Goal: Task Accomplishment & Management: Use online tool/utility

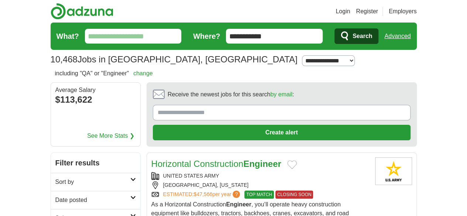
click at [171, 34] on input "What?" at bounding box center [133, 36] width 97 height 15
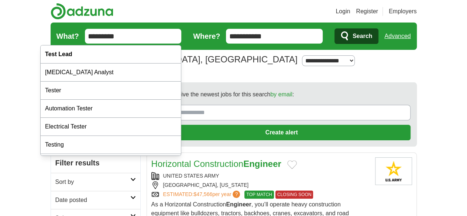
type input "*********"
click at [334, 28] on button "Search" at bounding box center [356, 35] width 44 height 15
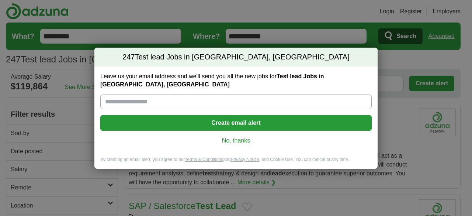
click at [235, 137] on link "No, thanks" at bounding box center [236, 141] width 260 height 8
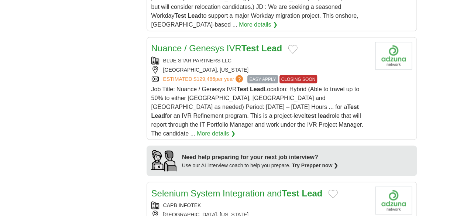
scroll to position [638, 0]
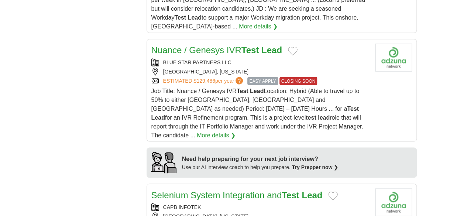
click at [301, 190] on strong "Lead" at bounding box center [311, 195] width 21 height 10
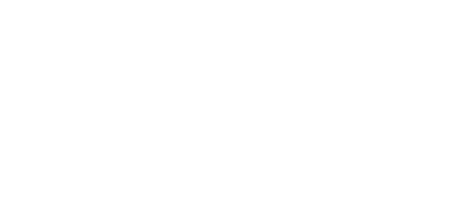
scroll to position [1482, 0]
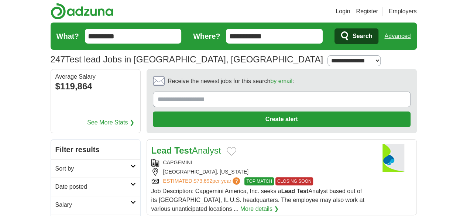
click at [185, 145] on link "[MEDICAL_DATA] Analyst" at bounding box center [186, 150] width 70 height 10
